Goal: Information Seeking & Learning: Find specific fact

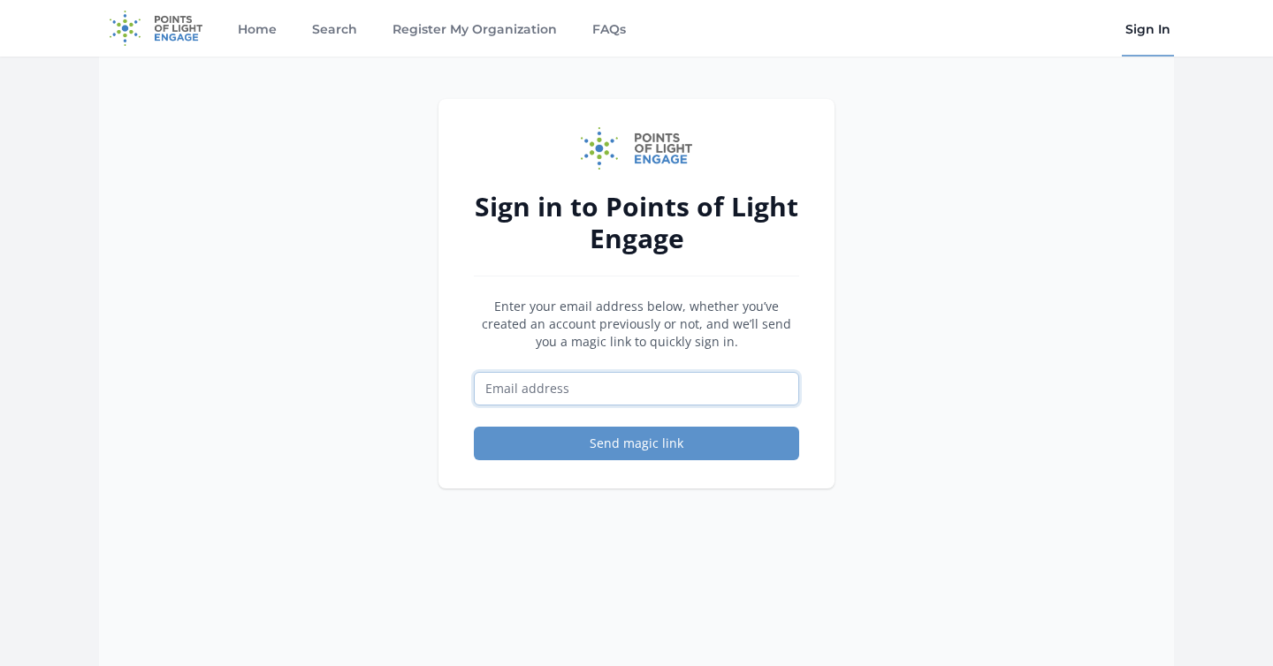
click at [545, 388] on input "Email address" at bounding box center [636, 389] width 325 height 34
click at [892, 388] on div "Sign in to Points of Light Engage Enter your email address below, whether you’v…" at bounding box center [636, 390] width 1075 height 666
click at [350, 19] on link "Search" at bounding box center [334, 28] width 52 height 57
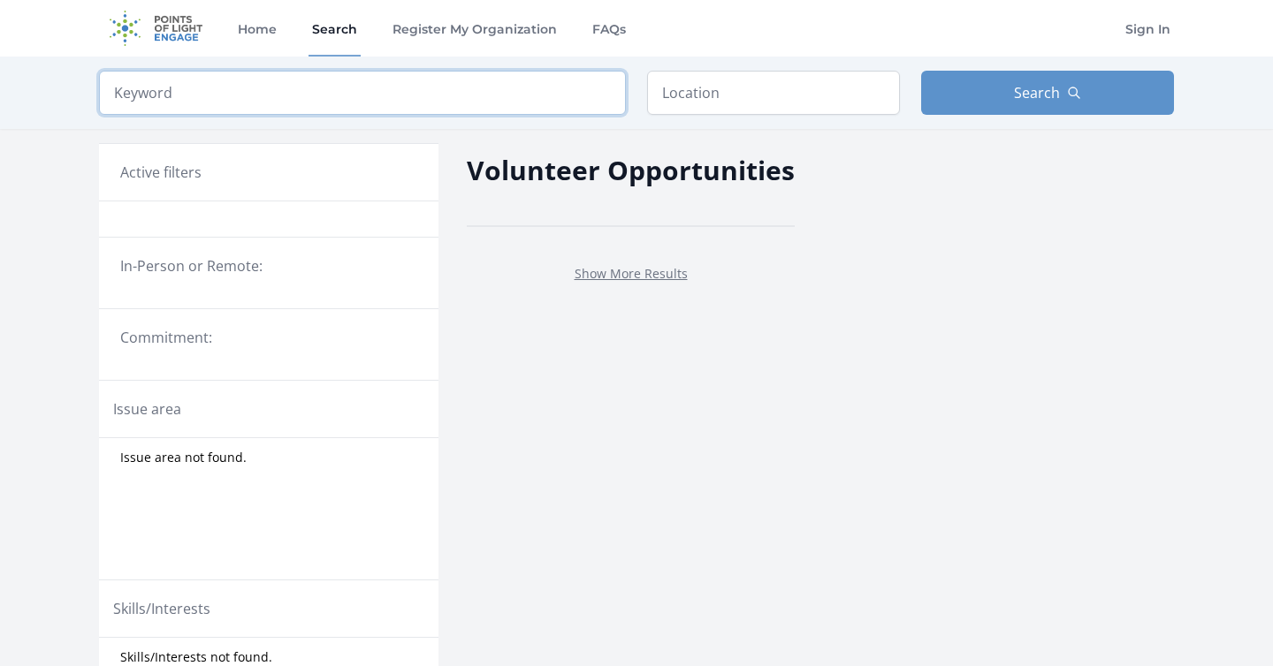
click at [347, 100] on input "search" at bounding box center [362, 93] width 527 height 44
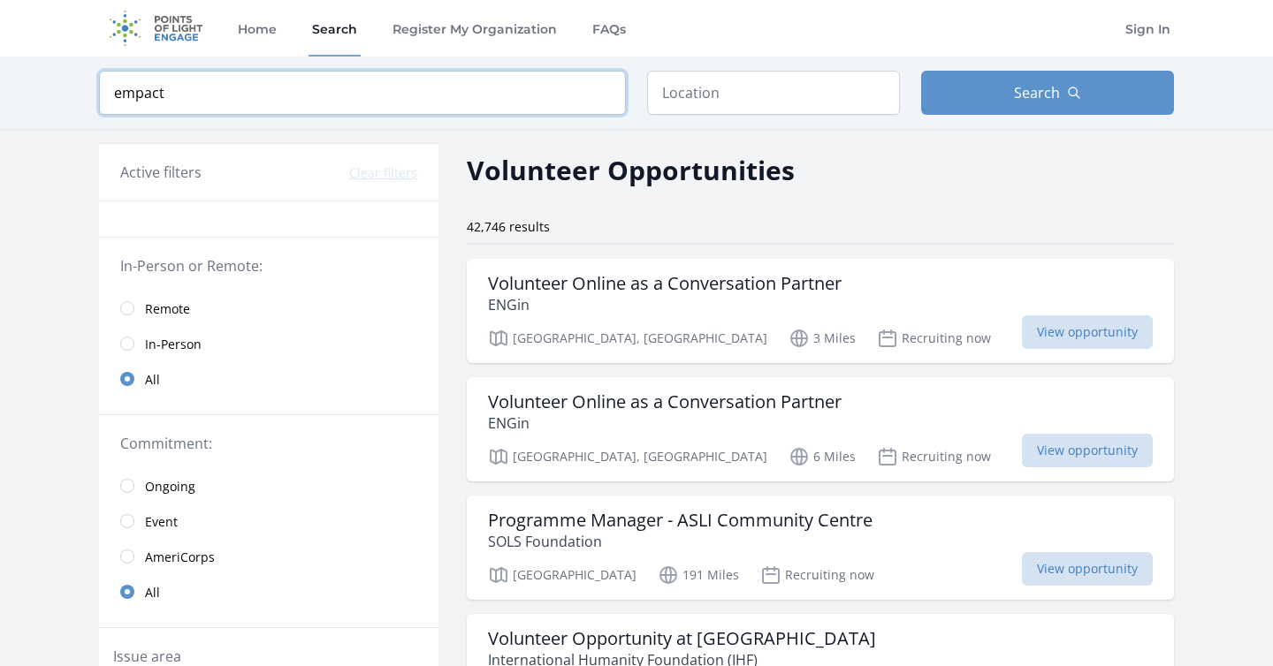
type input "empact"
click button "submit" at bounding box center [0, 0] width 0 height 0
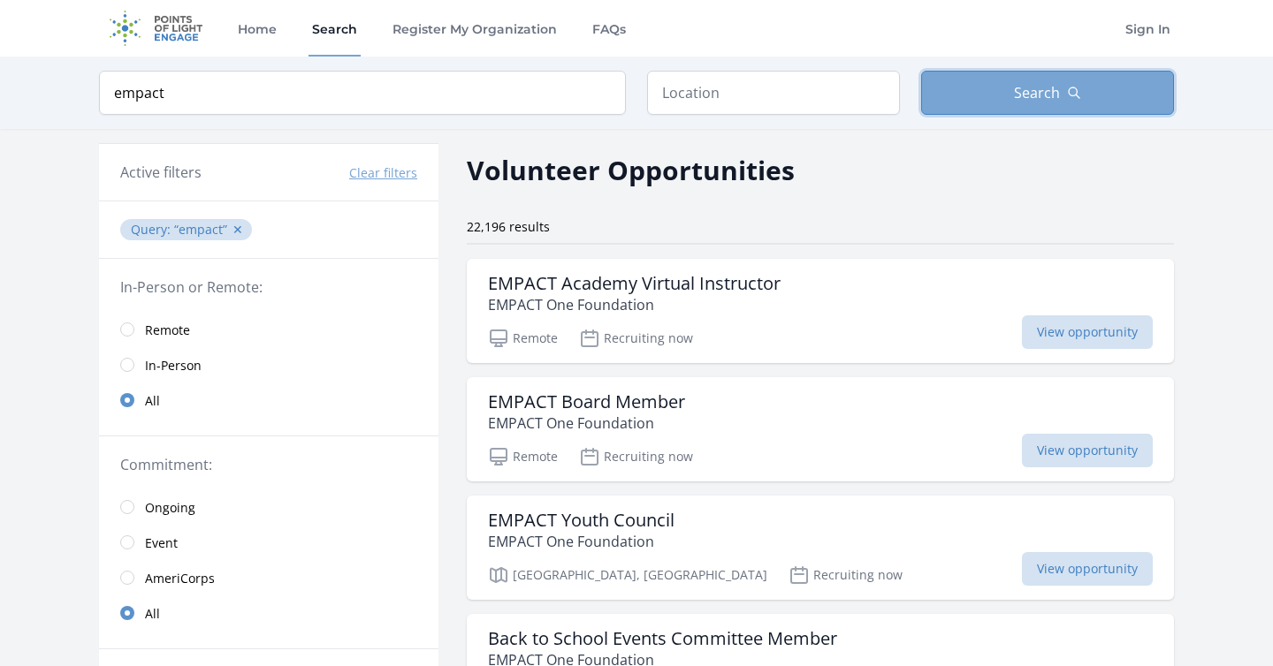
click at [1011, 102] on button "Search" at bounding box center [1047, 93] width 253 height 44
